Goal: Task Accomplishment & Management: Manage account settings

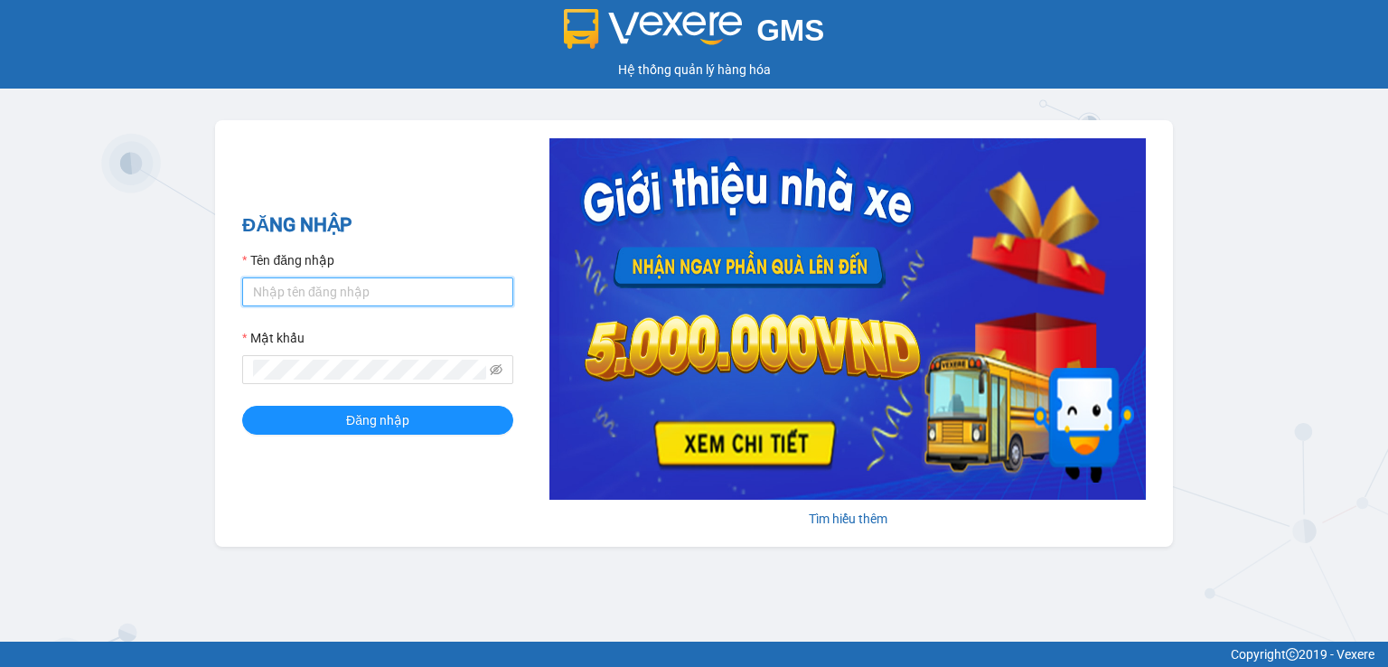
type input "nhansu1.petrobp"
click at [401, 434] on div "ĐĂNG NHẬP Tên đăng nhập nhansu1.petrobp Mật khẩu Đăng nhập" at bounding box center [377, 333] width 271 height 246
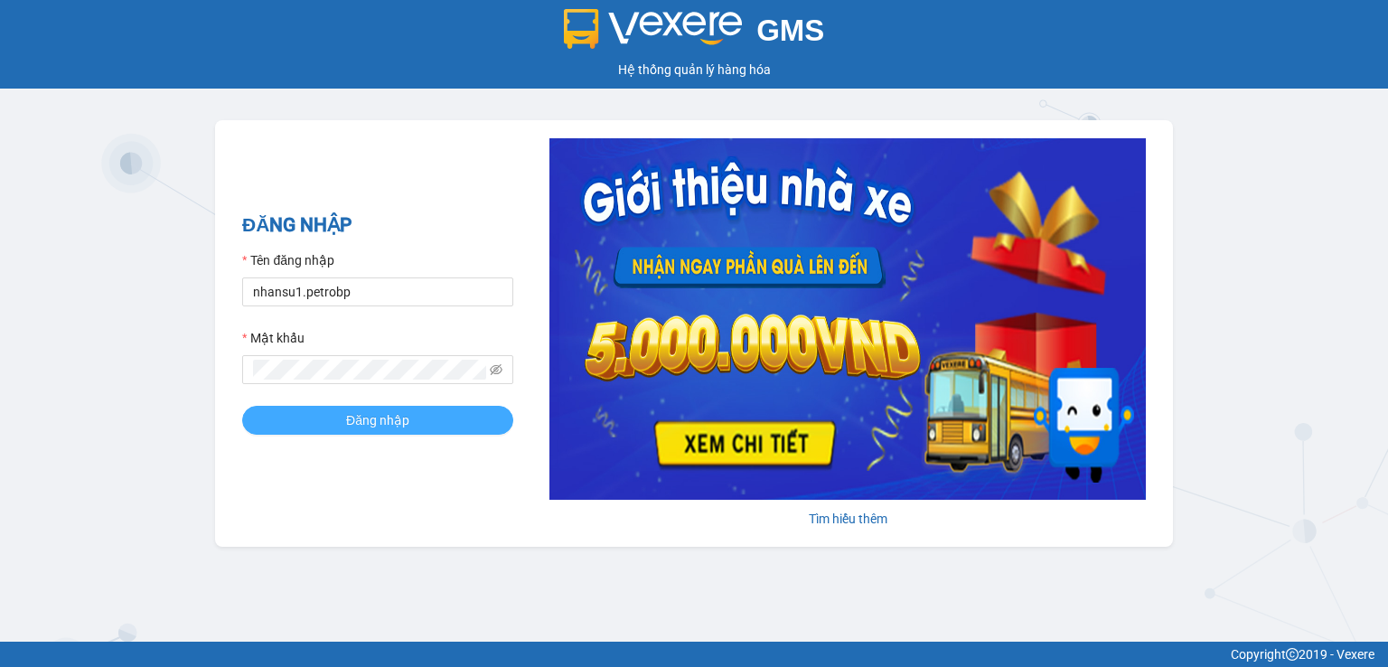
click at [404, 427] on span "Đăng nhập" at bounding box center [377, 420] width 63 height 20
